Goal: Task Accomplishment & Management: Manage account settings

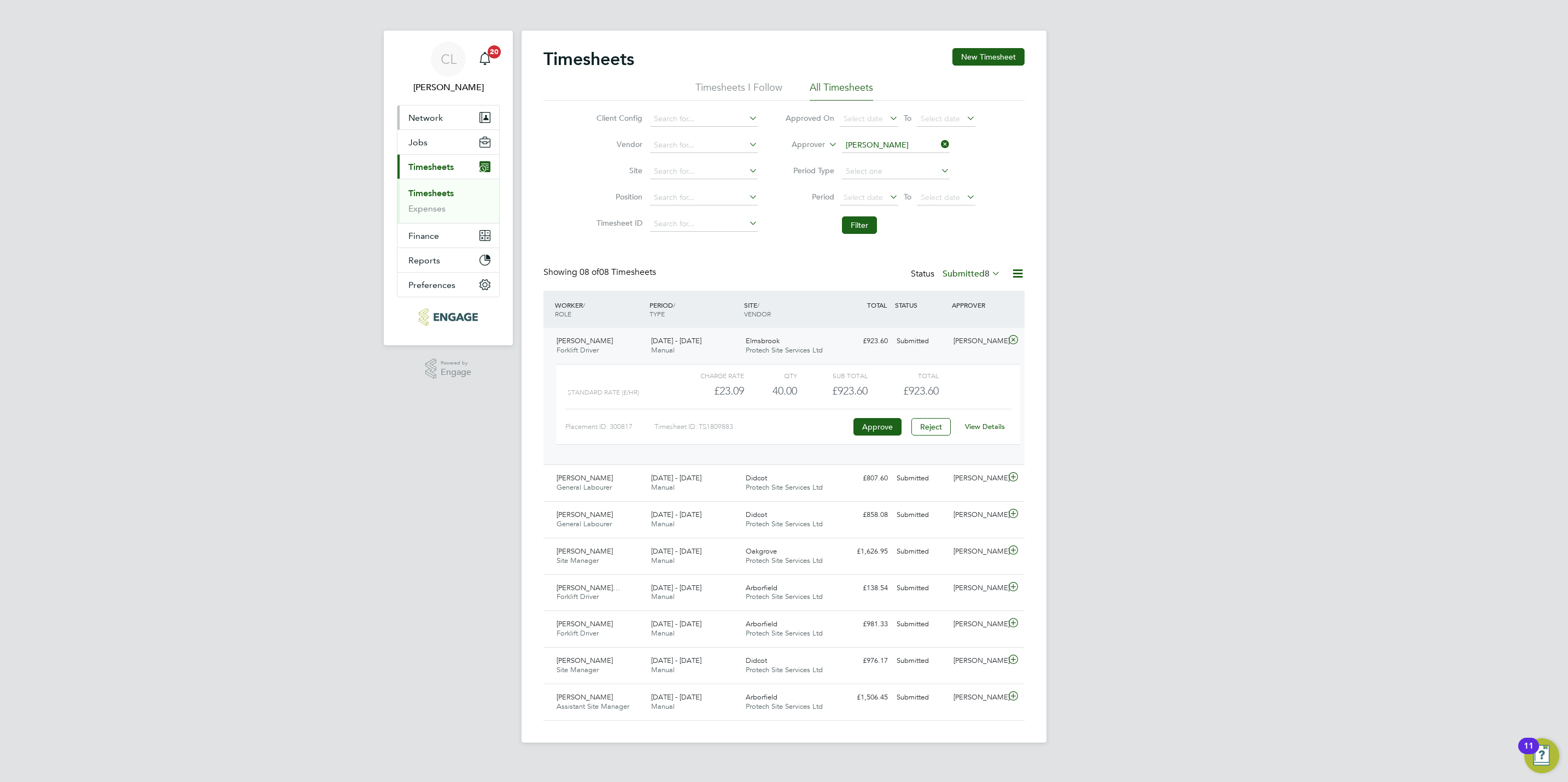
click at [424, 120] on span "Network" at bounding box center [425, 117] width 35 height 10
click at [429, 190] on link "Workers" at bounding box center [425, 189] width 34 height 10
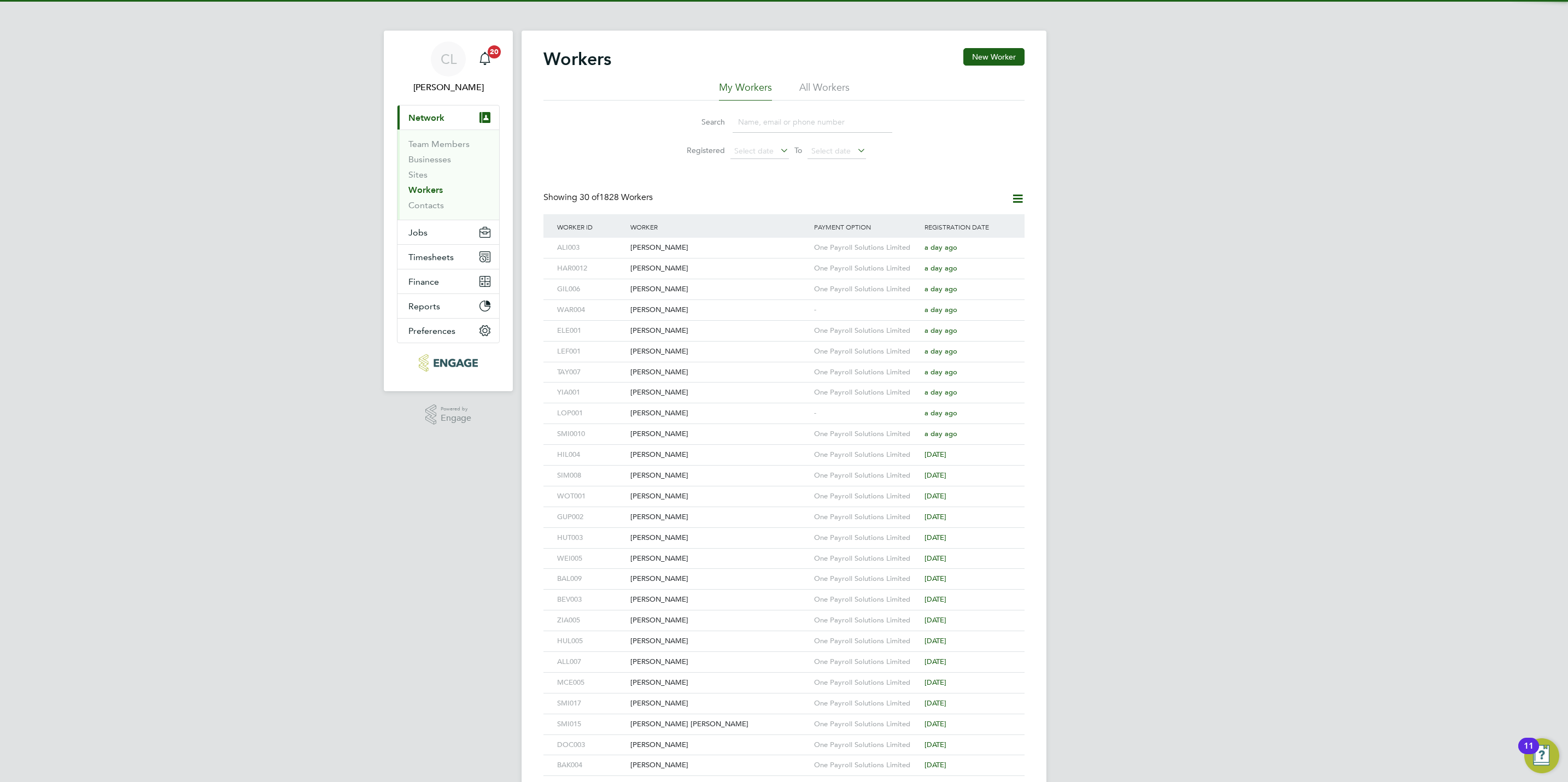
click at [745, 119] on input at bounding box center [812, 122] width 160 height 22
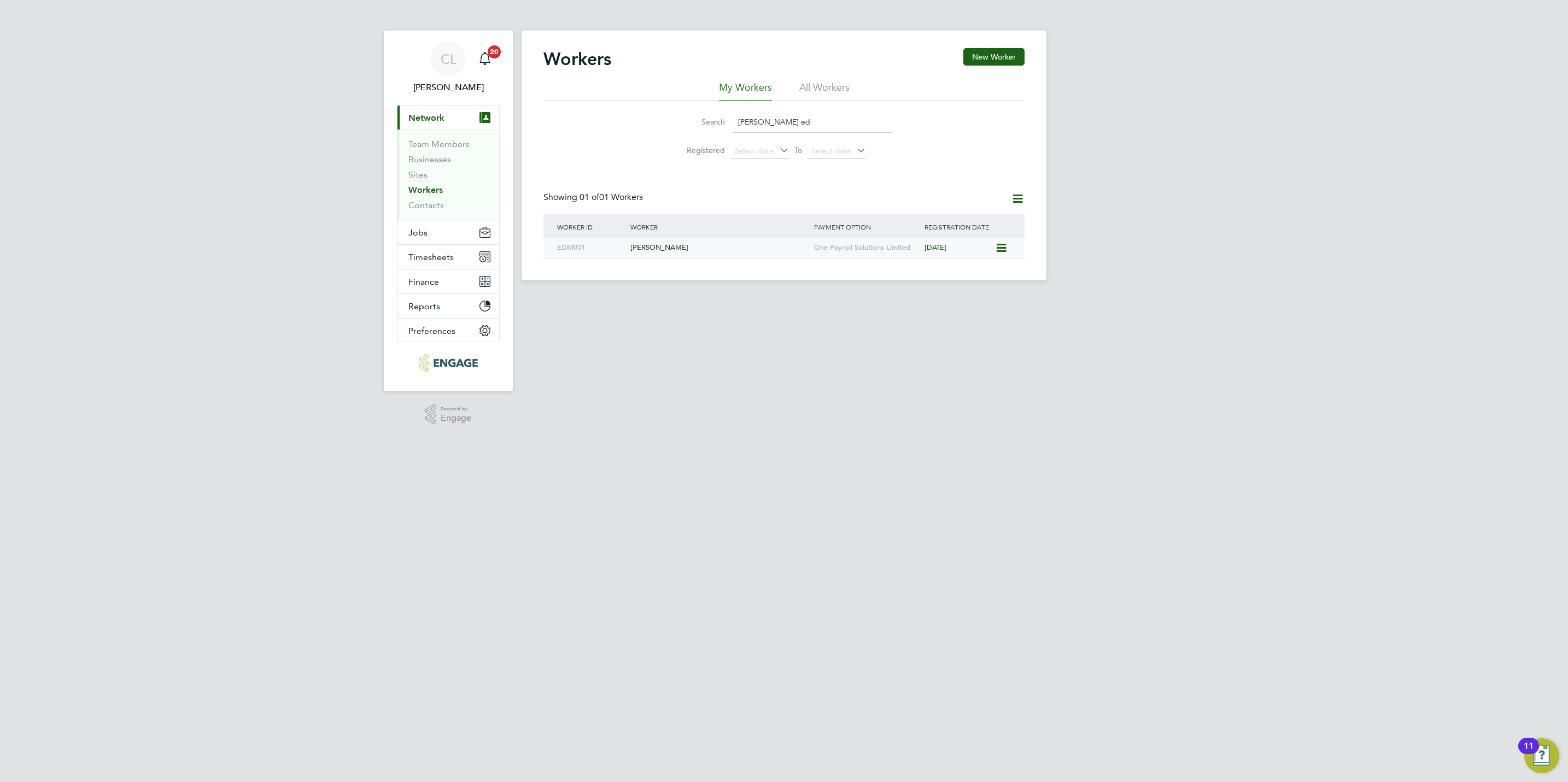
type input "[PERSON_NAME] ed"
click at [715, 249] on div "[PERSON_NAME]" at bounding box center [719, 247] width 184 height 20
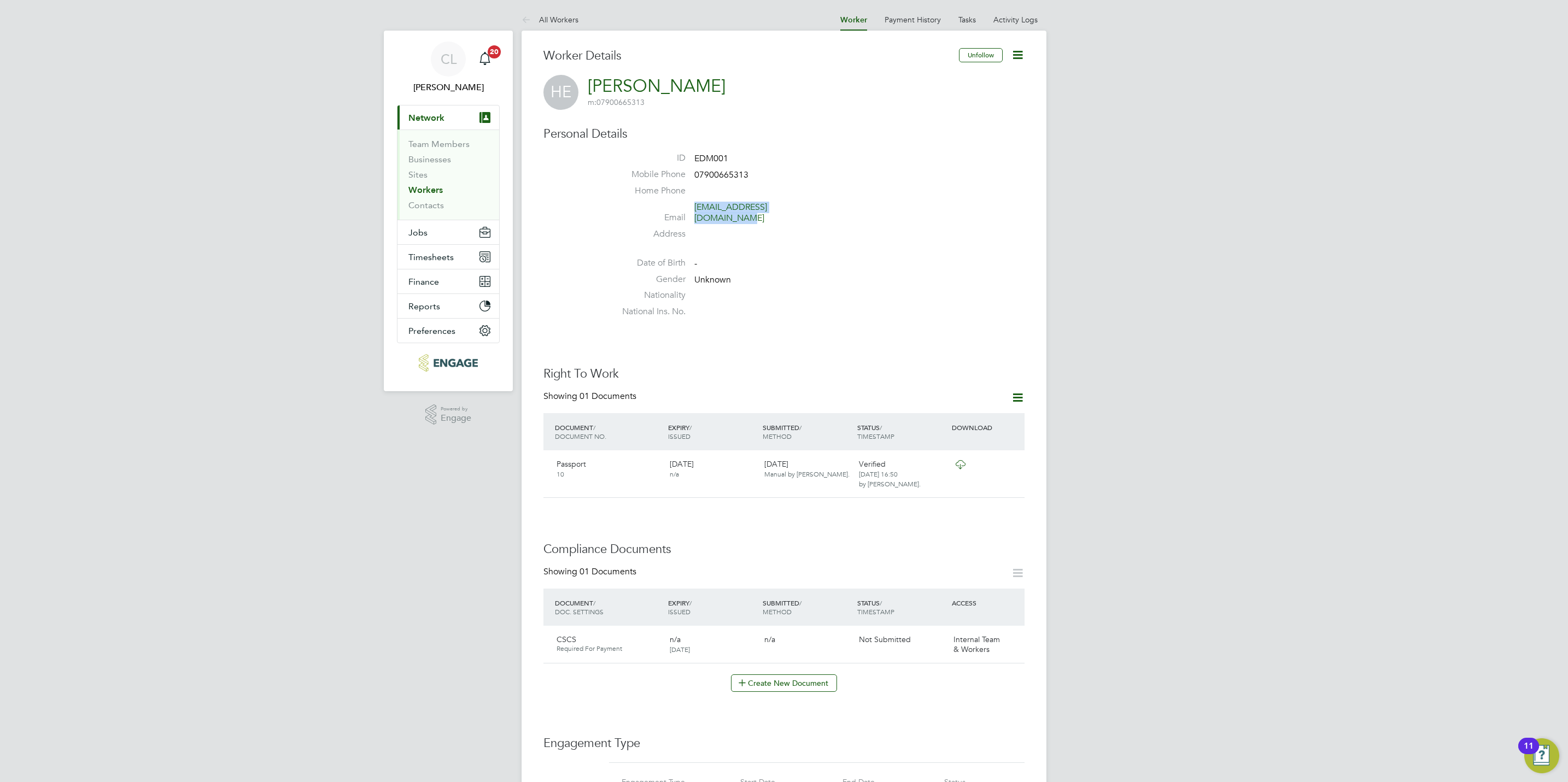
drag, startPoint x: 694, startPoint y: 207, endPoint x: 823, endPoint y: 205, distance: 129.0
click at [823, 205] on li "Email harryedmunds1996@gmail.com" at bounding box center [817, 214] width 416 height 26
copy link "harryedmunds1996@gmail.com"
click at [413, 196] on li "Workers" at bounding box center [449, 192] width 82 height 15
click at [424, 193] on link "Workers" at bounding box center [425, 189] width 35 height 10
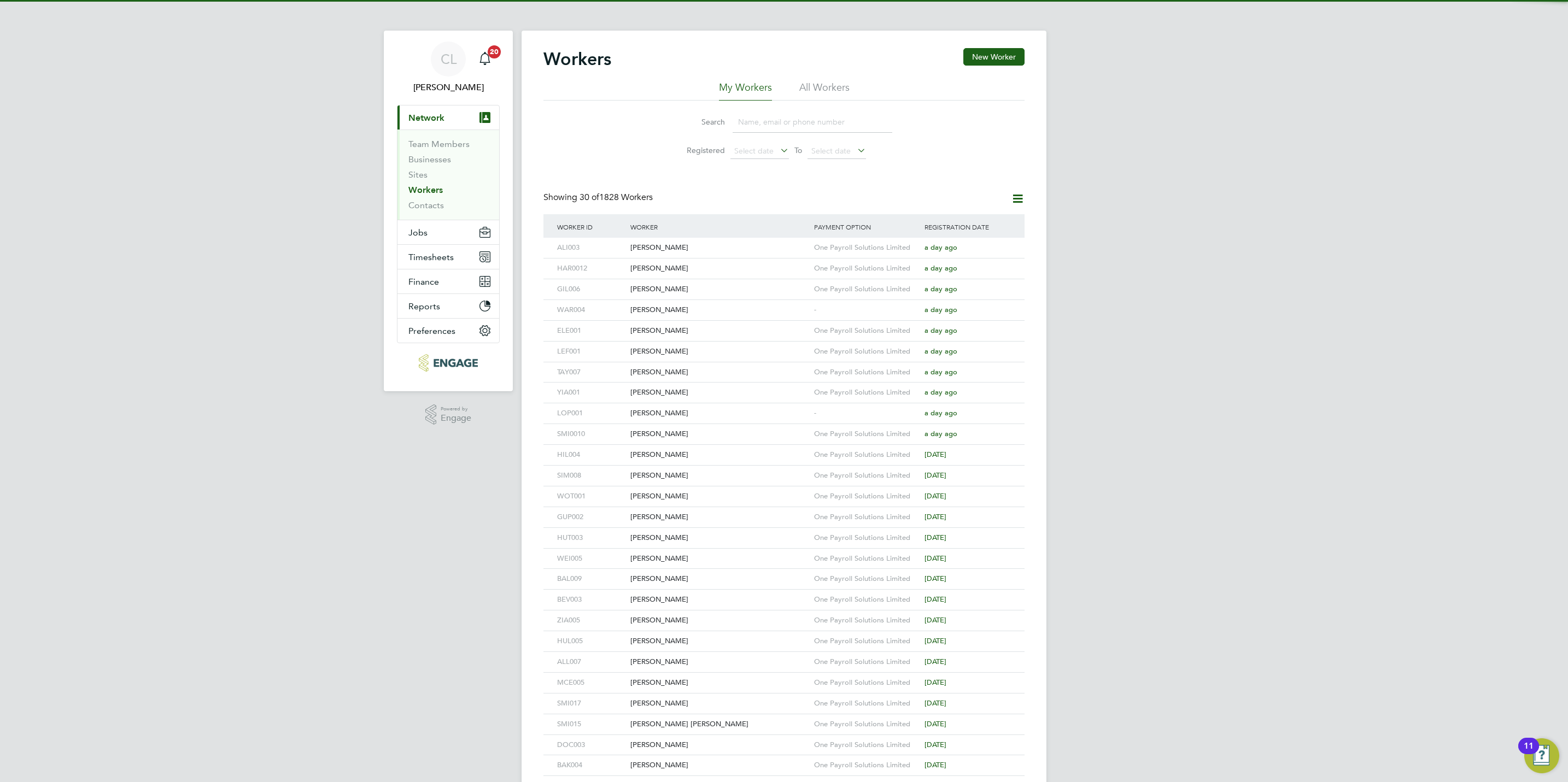
click at [802, 121] on input at bounding box center [812, 122] width 160 height 22
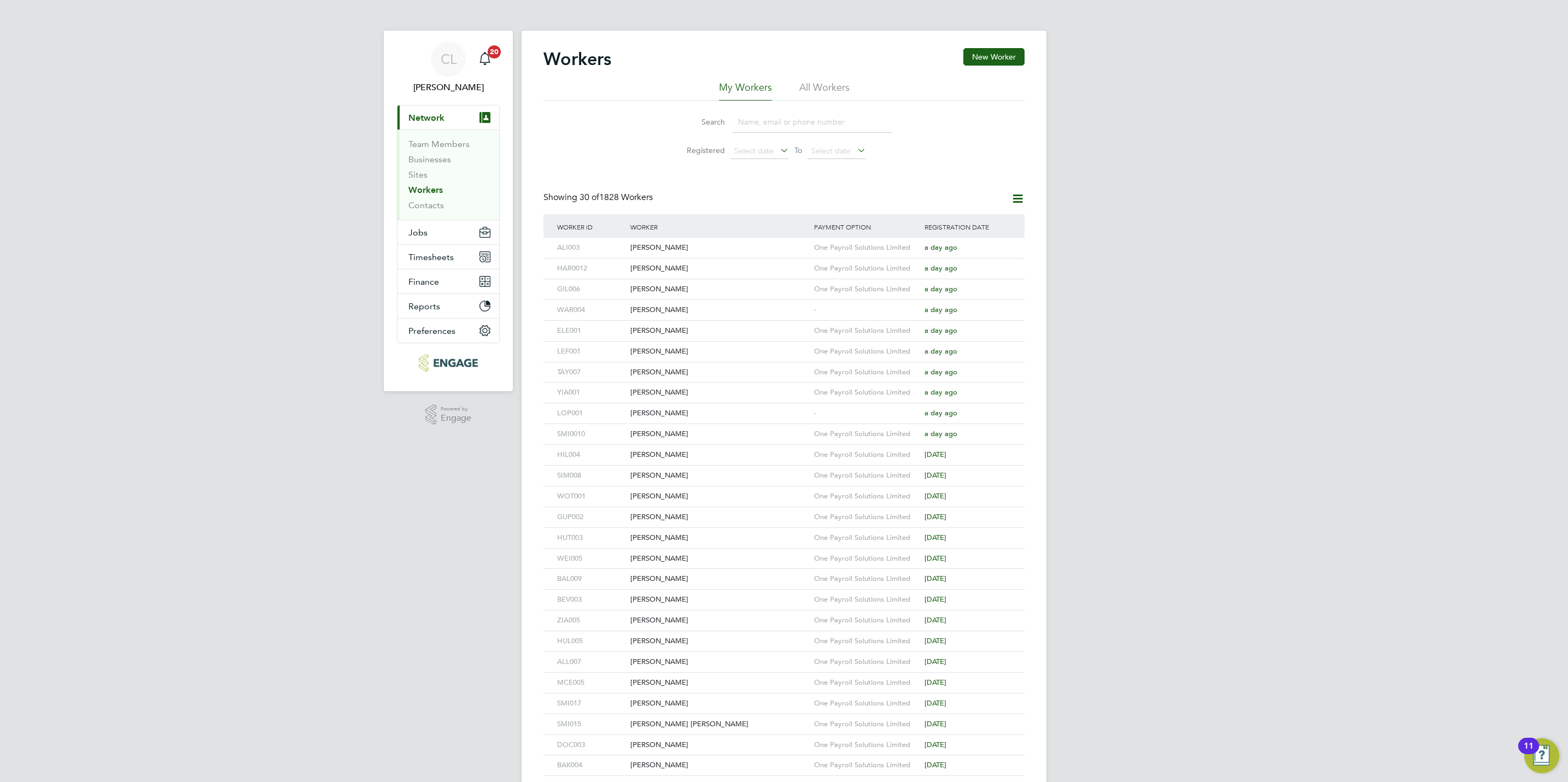
paste input "harryedmunds1996@gmail.com"
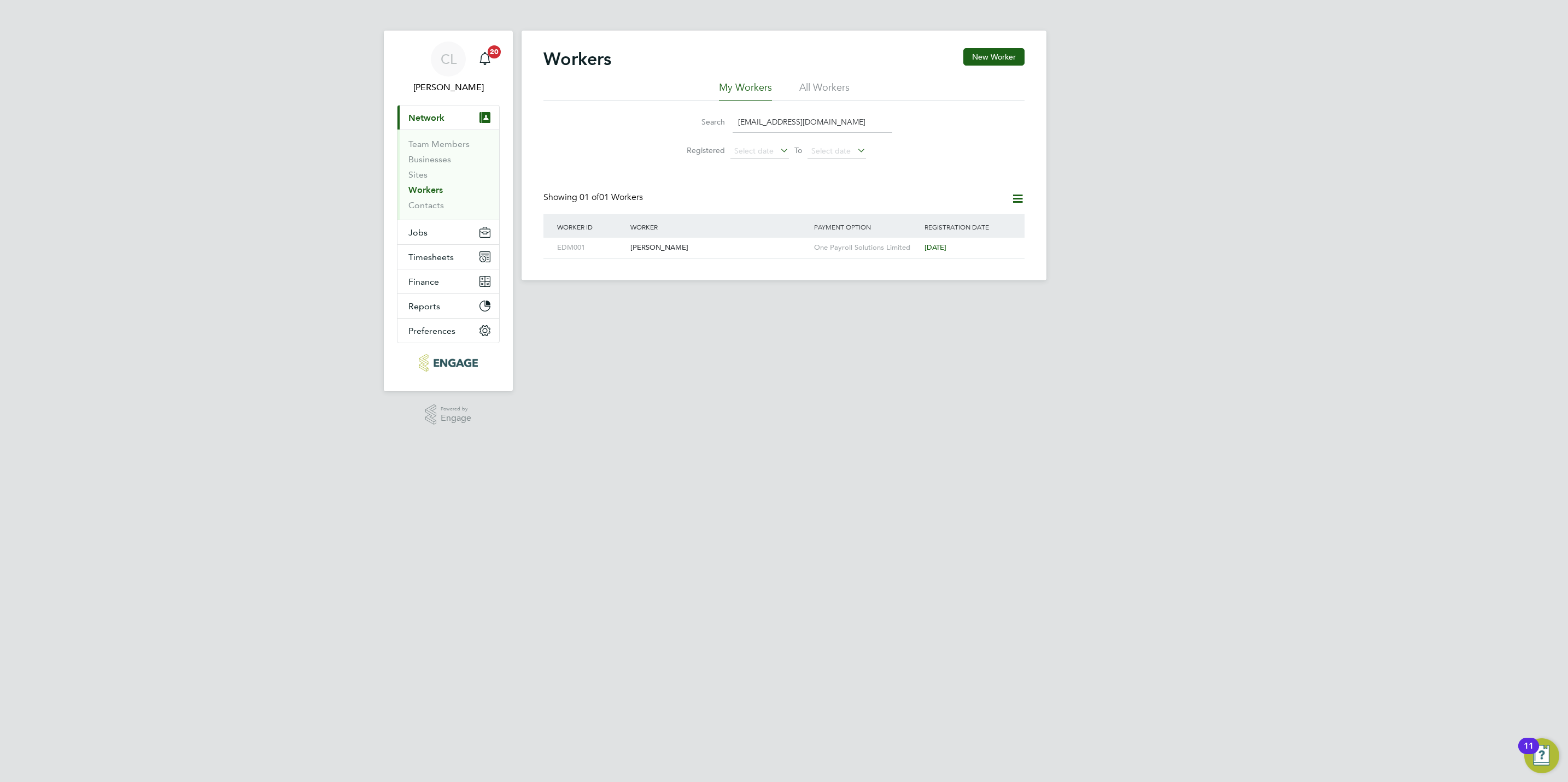
click at [801, 122] on input "harryedmunds1996@gmail.com" at bounding box center [812, 122] width 160 height 22
type input "harry hut"
click at [694, 245] on div "[PERSON_NAME]" at bounding box center [719, 247] width 184 height 20
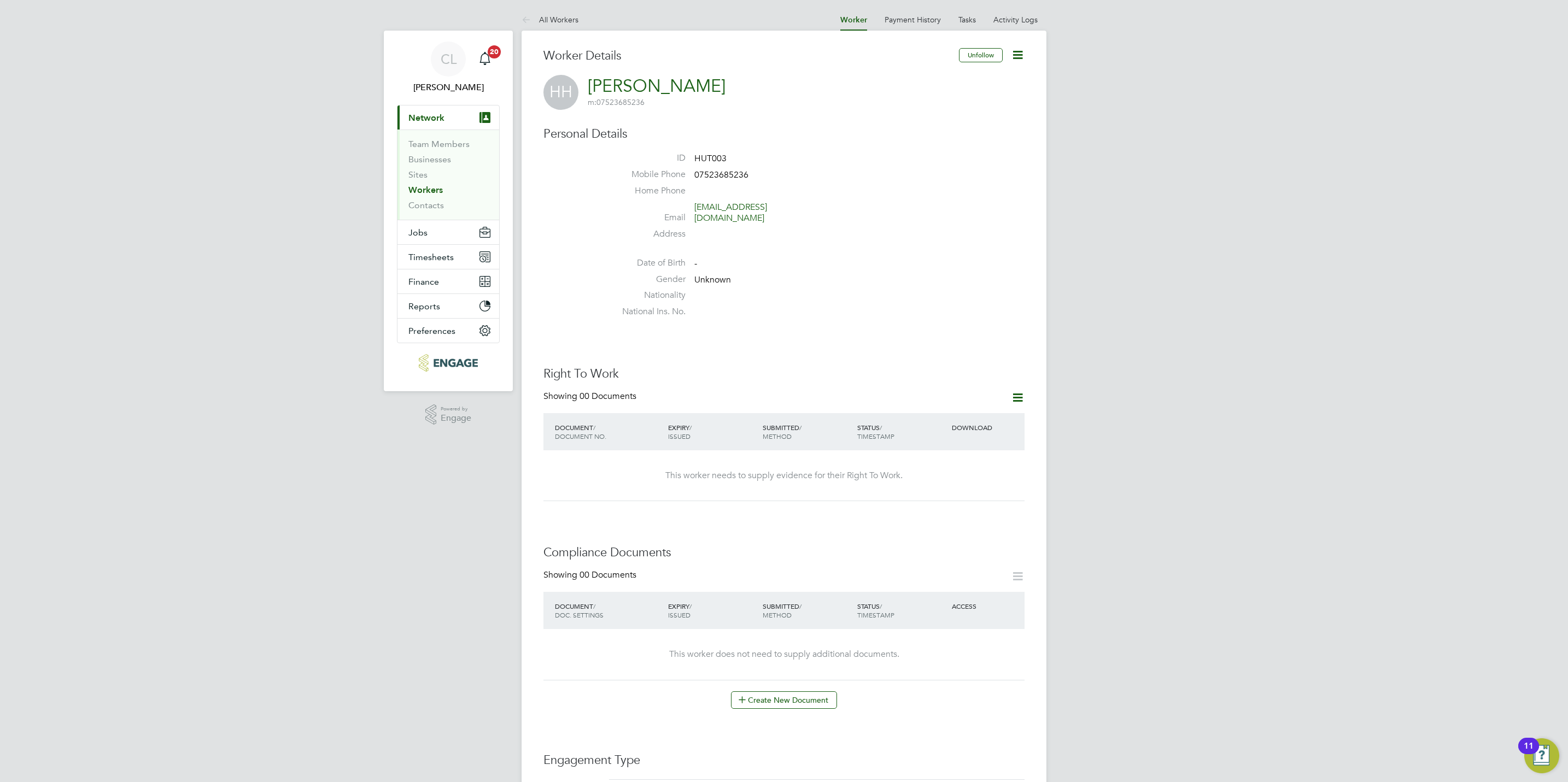
click at [1018, 58] on icon at bounding box center [1018, 55] width 14 height 14
click at [919, 125] on li "Edit Personal Details e" at bounding box center [955, 127] width 136 height 15
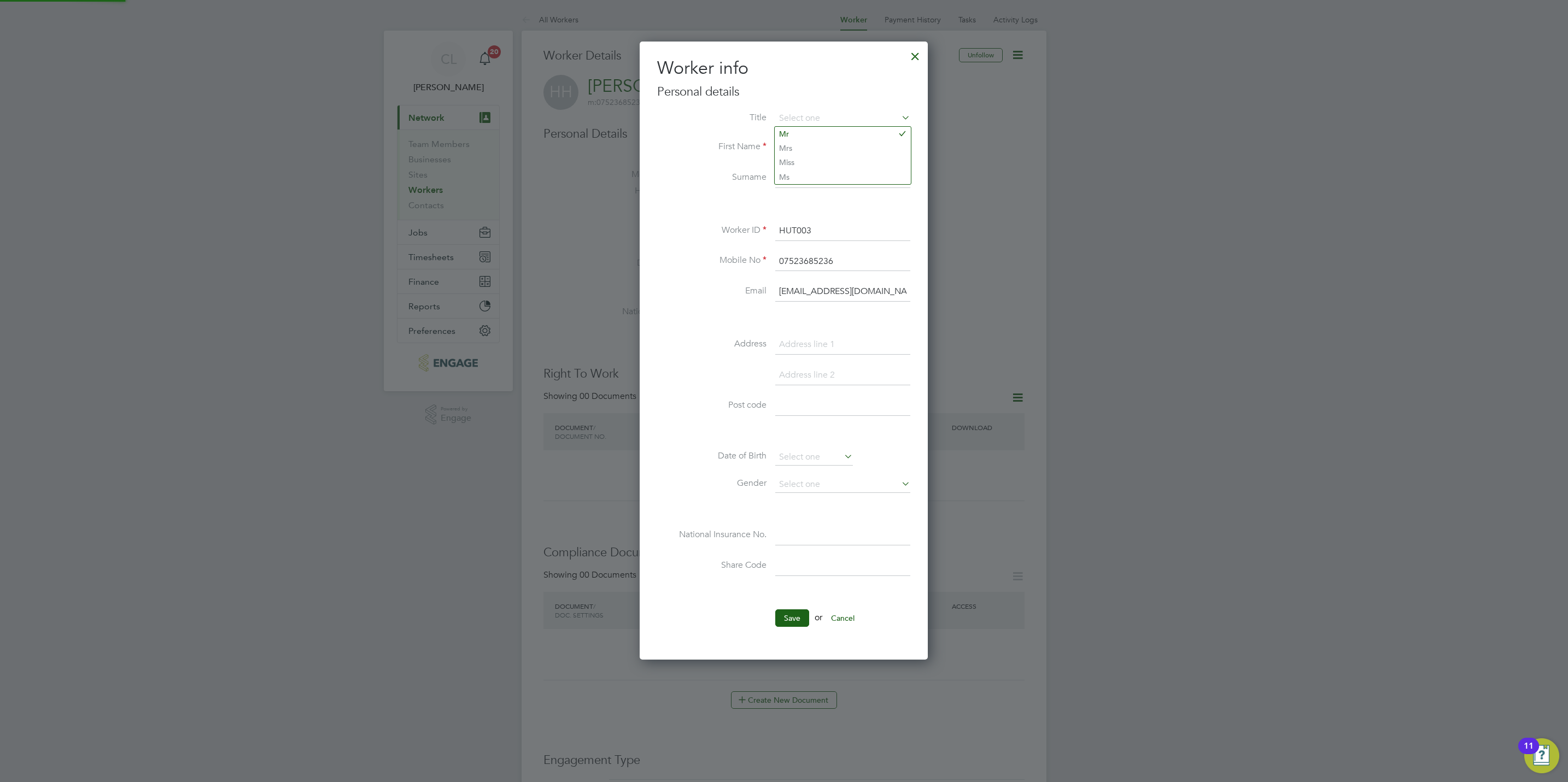
scroll to position [622, 289]
click at [884, 294] on input "harryedmonds1996@gmail.com" at bounding box center [843, 292] width 135 height 20
click at [785, 617] on button "Save" at bounding box center [792, 618] width 34 height 18
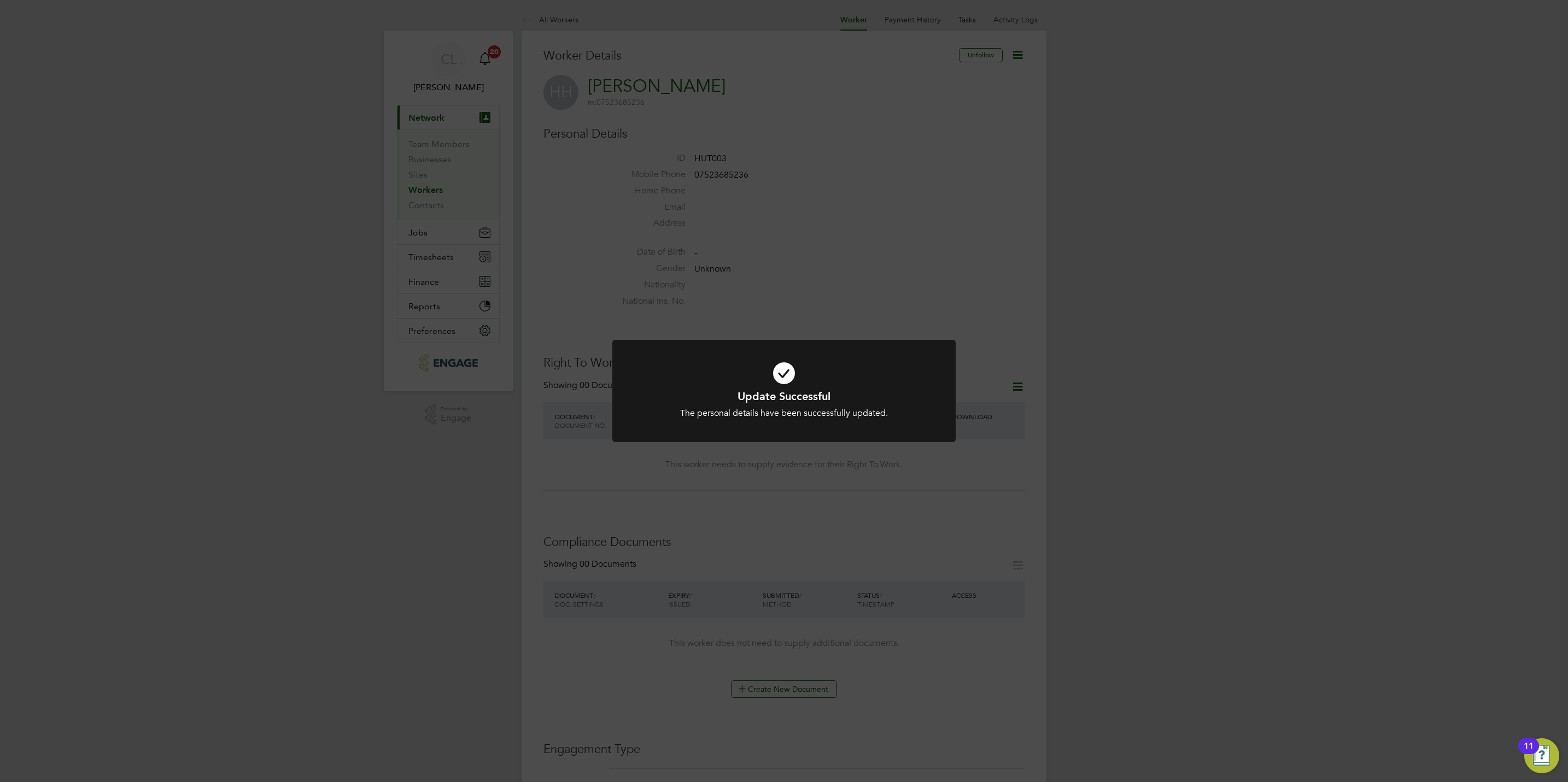
click at [755, 612] on div "Update Successful The personal details have been successfully updated. Cancel O…" at bounding box center [784, 391] width 1568 height 782
